Goal: Information Seeking & Learning: Learn about a topic

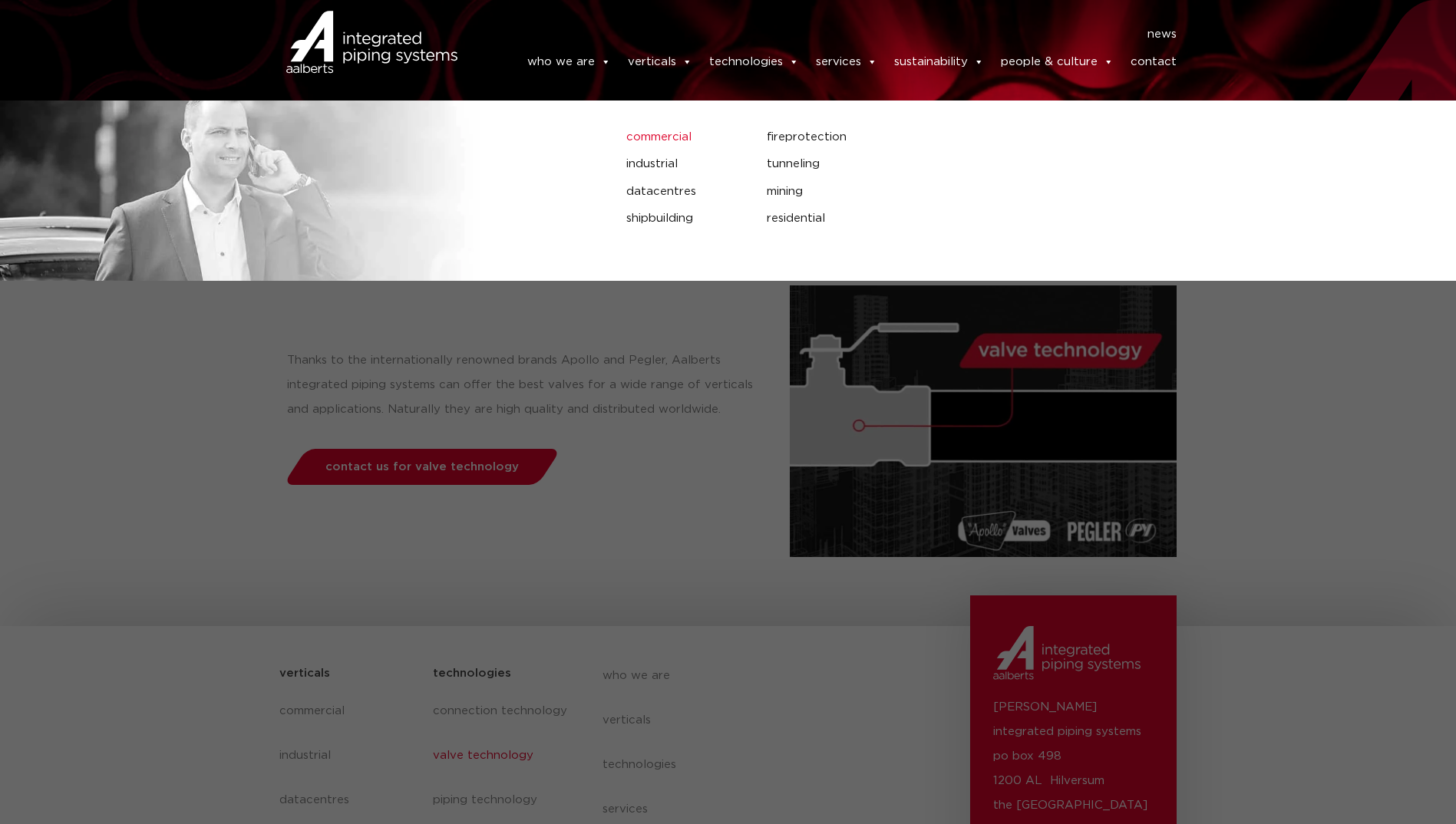
click at [655, 147] on link "commercial" at bounding box center [686, 137] width 118 height 20
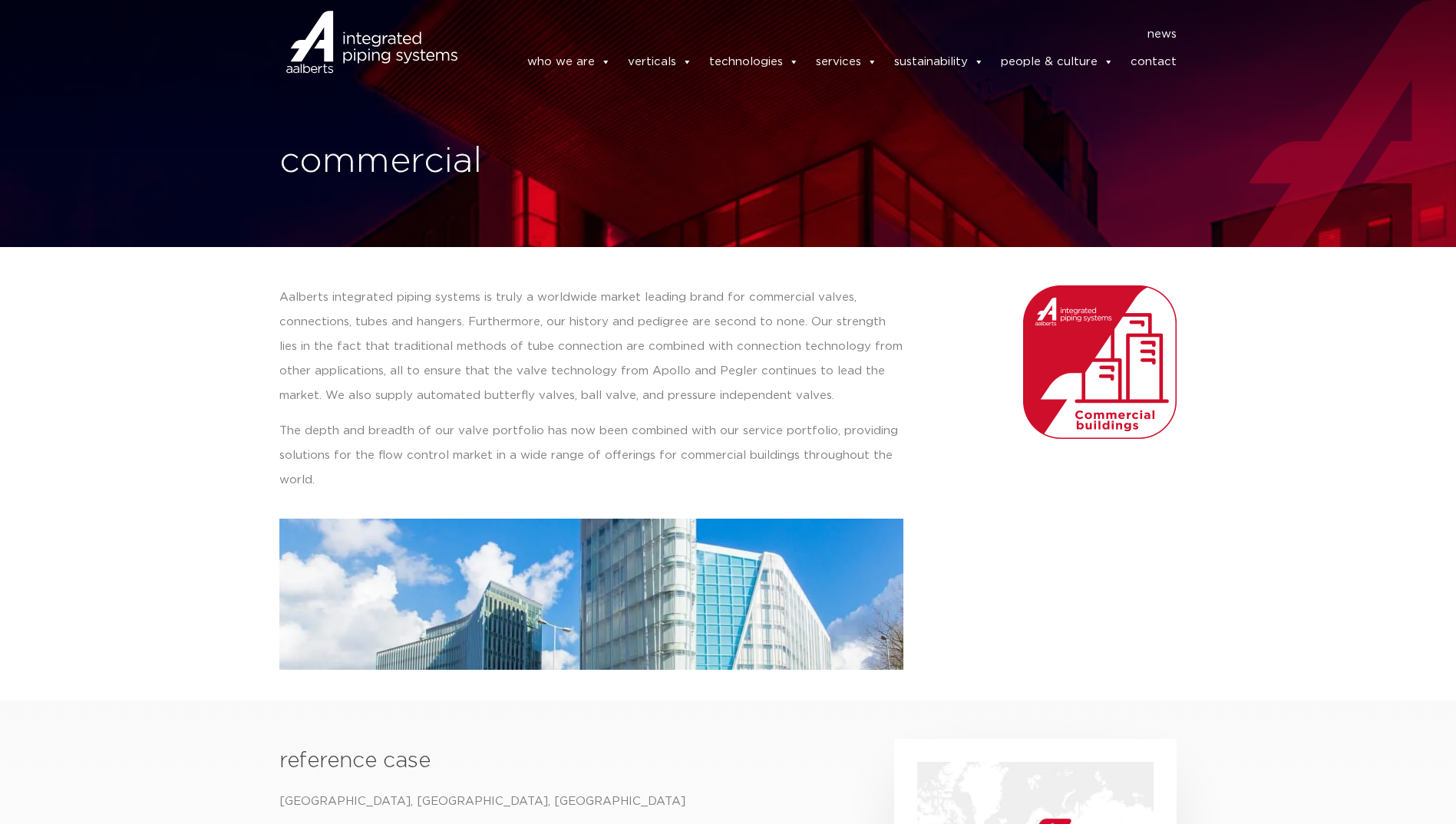
click at [401, 40] on div at bounding box center [372, 62] width 201 height 46
click at [716, 353] on p "Aalberts integrated piping systems is truly a worldwide market leading brand fo…" at bounding box center [590, 347] width 624 height 123
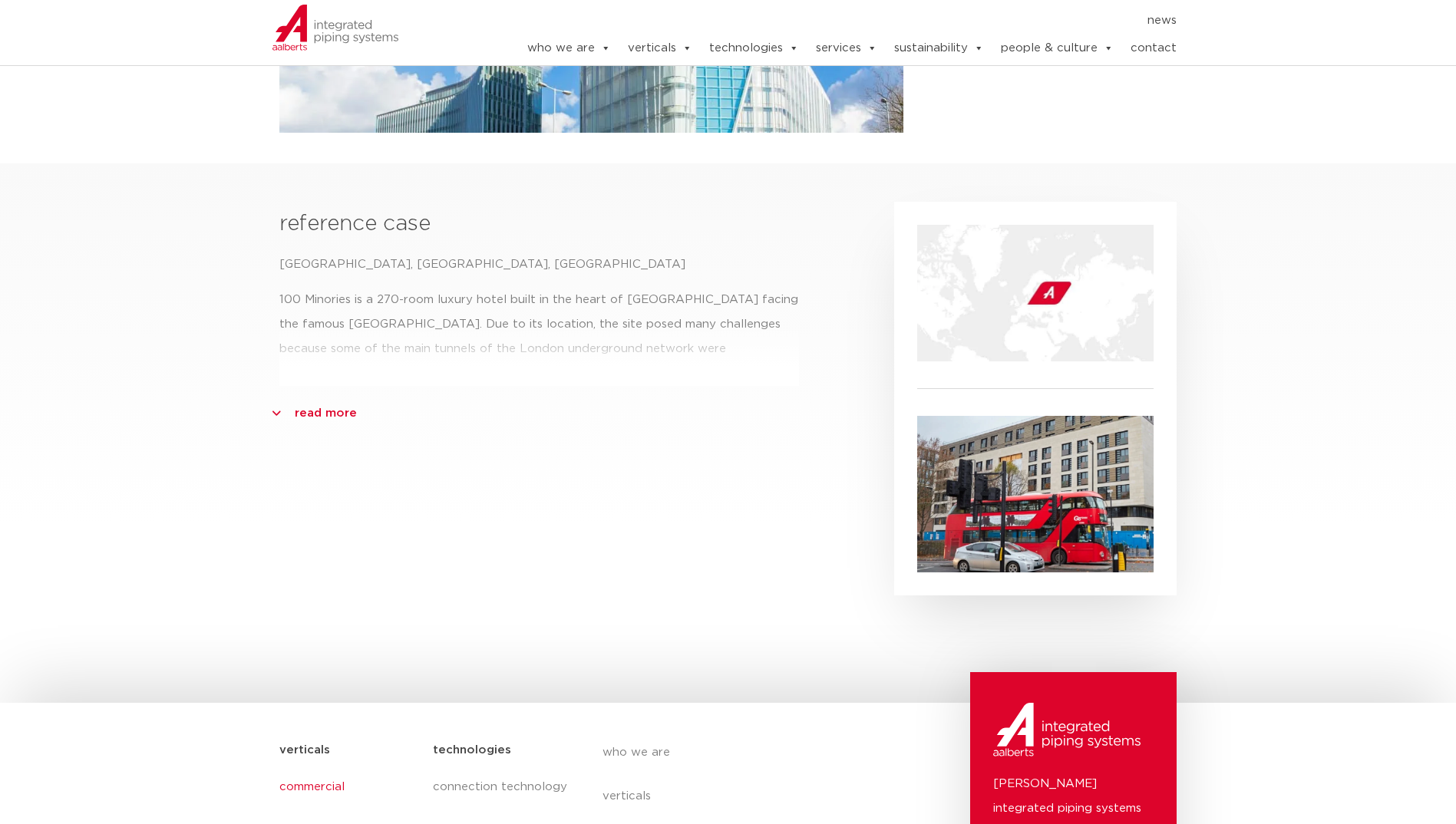
scroll to position [855, 0]
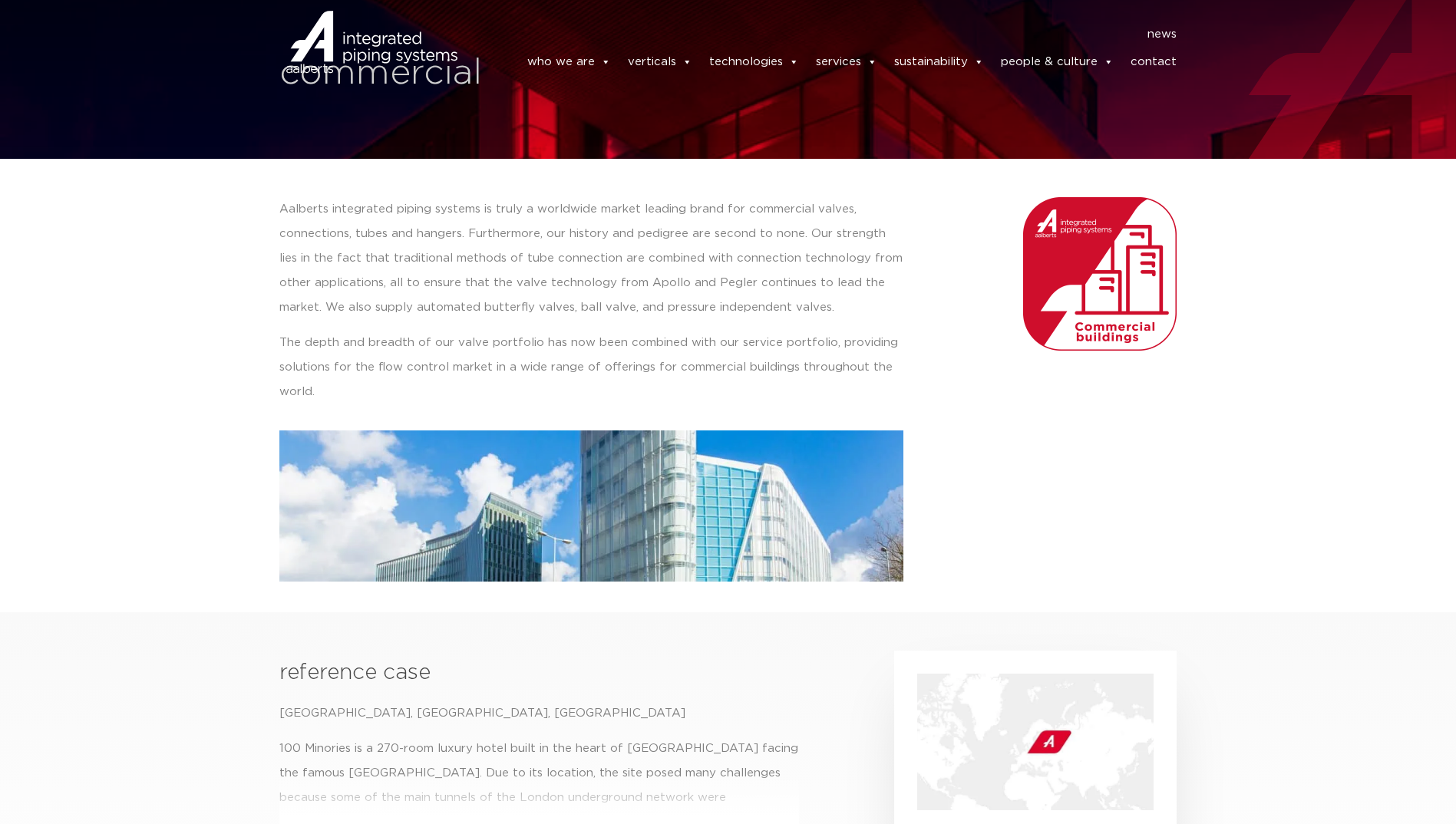
scroll to position [0, 0]
